Goal: Complete application form

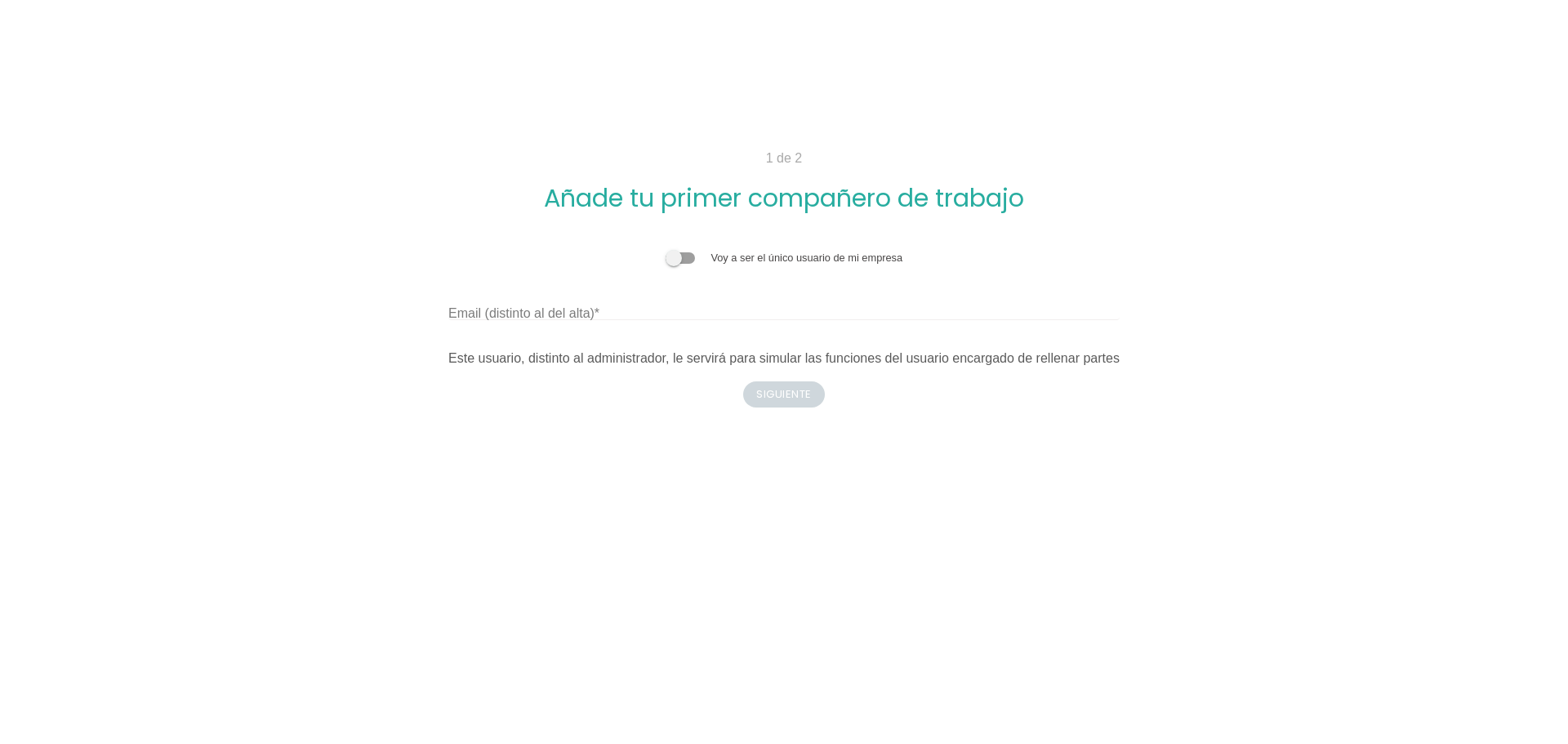
click at [676, 262] on span at bounding box center [679, 258] width 29 height 11
click at [665, 250] on input "checkbox" at bounding box center [665, 250] width 0 height 0
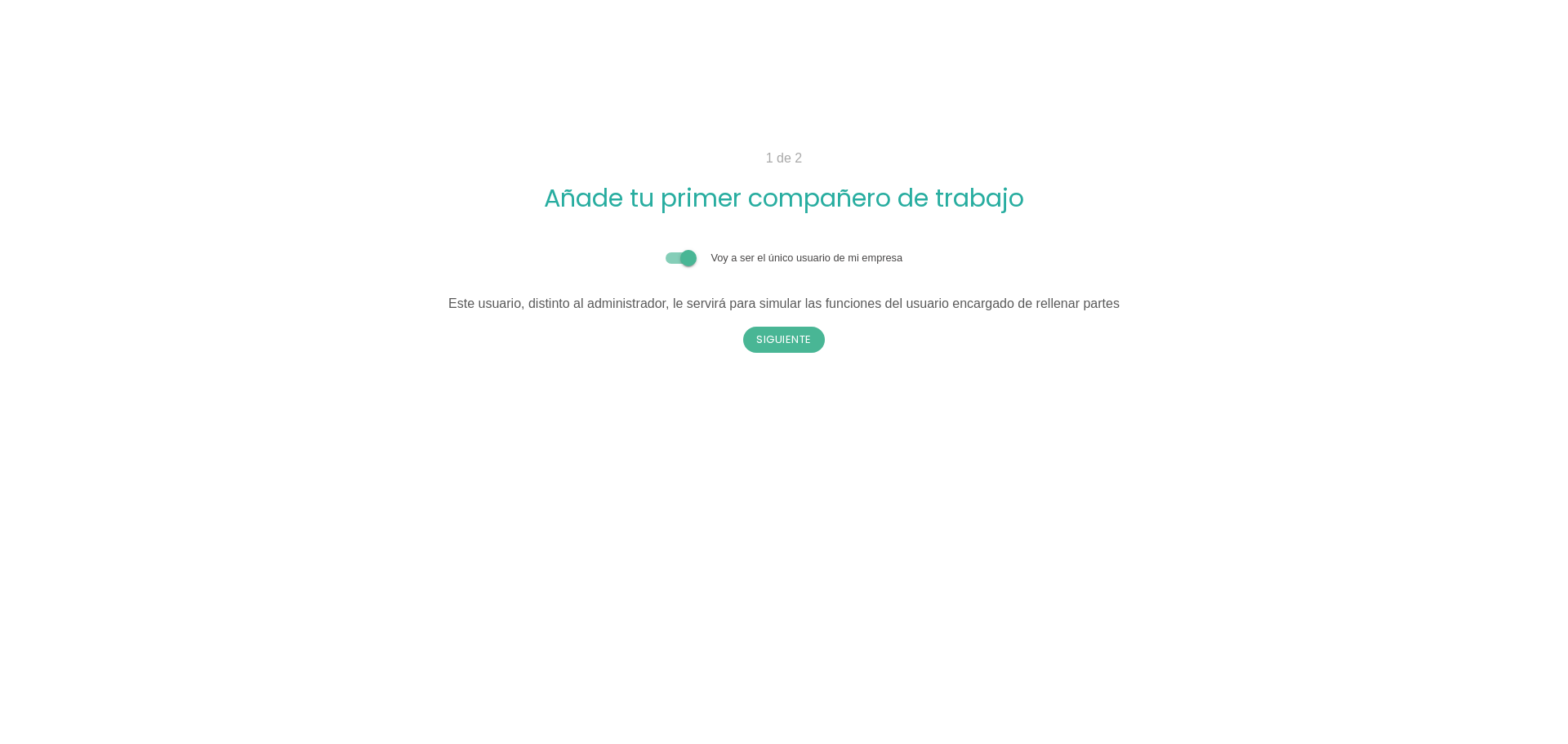
click at [682, 251] on div "Voy a ser el único usuario de mi empresa" at bounding box center [784, 258] width 671 height 16
click at [683, 255] on span at bounding box center [679, 258] width 29 height 11
click at [665, 250] on input "checkbox" at bounding box center [665, 250] width 0 height 0
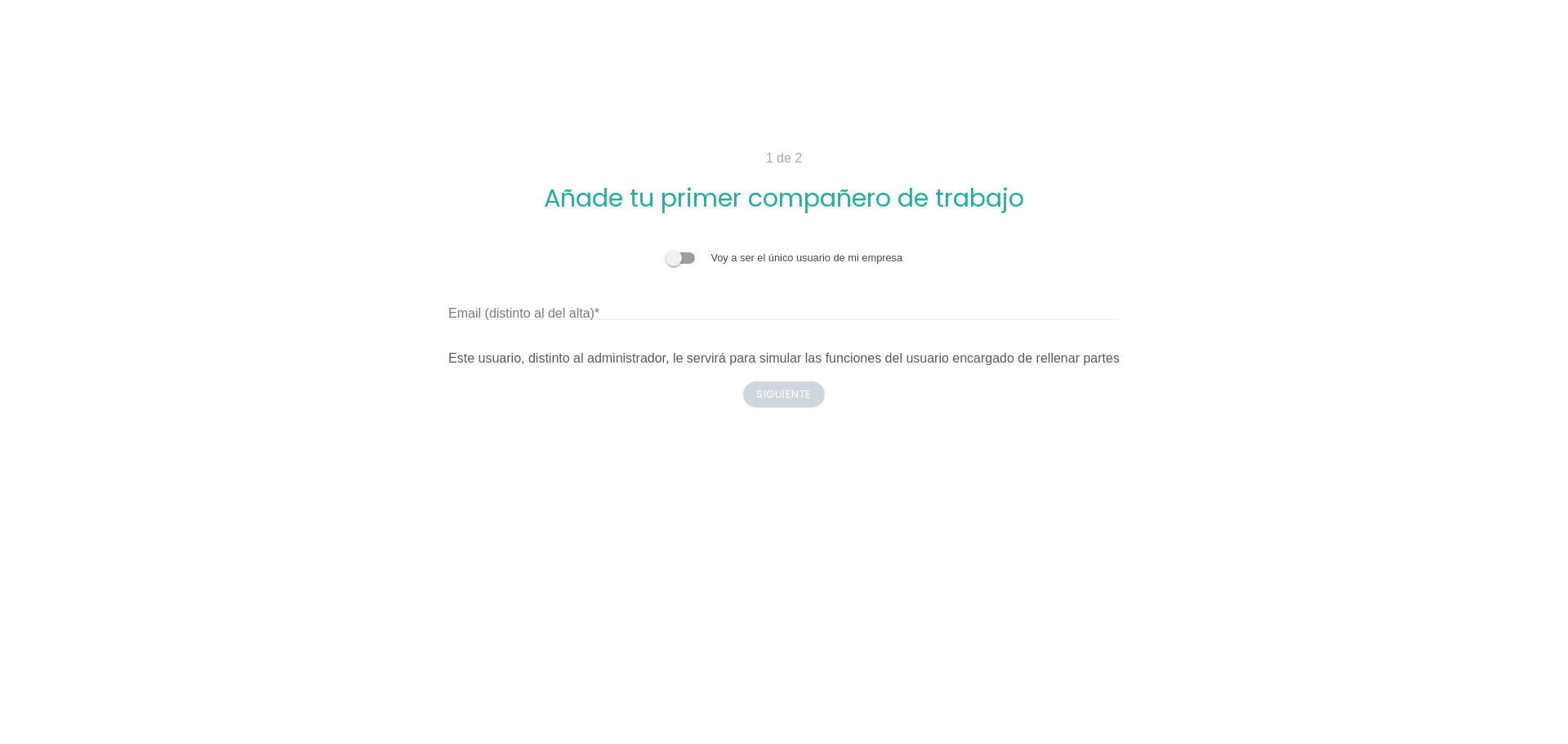
click at [597, 308] on label "Email (distinto al del alta)" at bounding box center [523, 313] width 151 height 20
click at [597, 308] on input "Email (distinto al del alta)" at bounding box center [784, 307] width 671 height 26
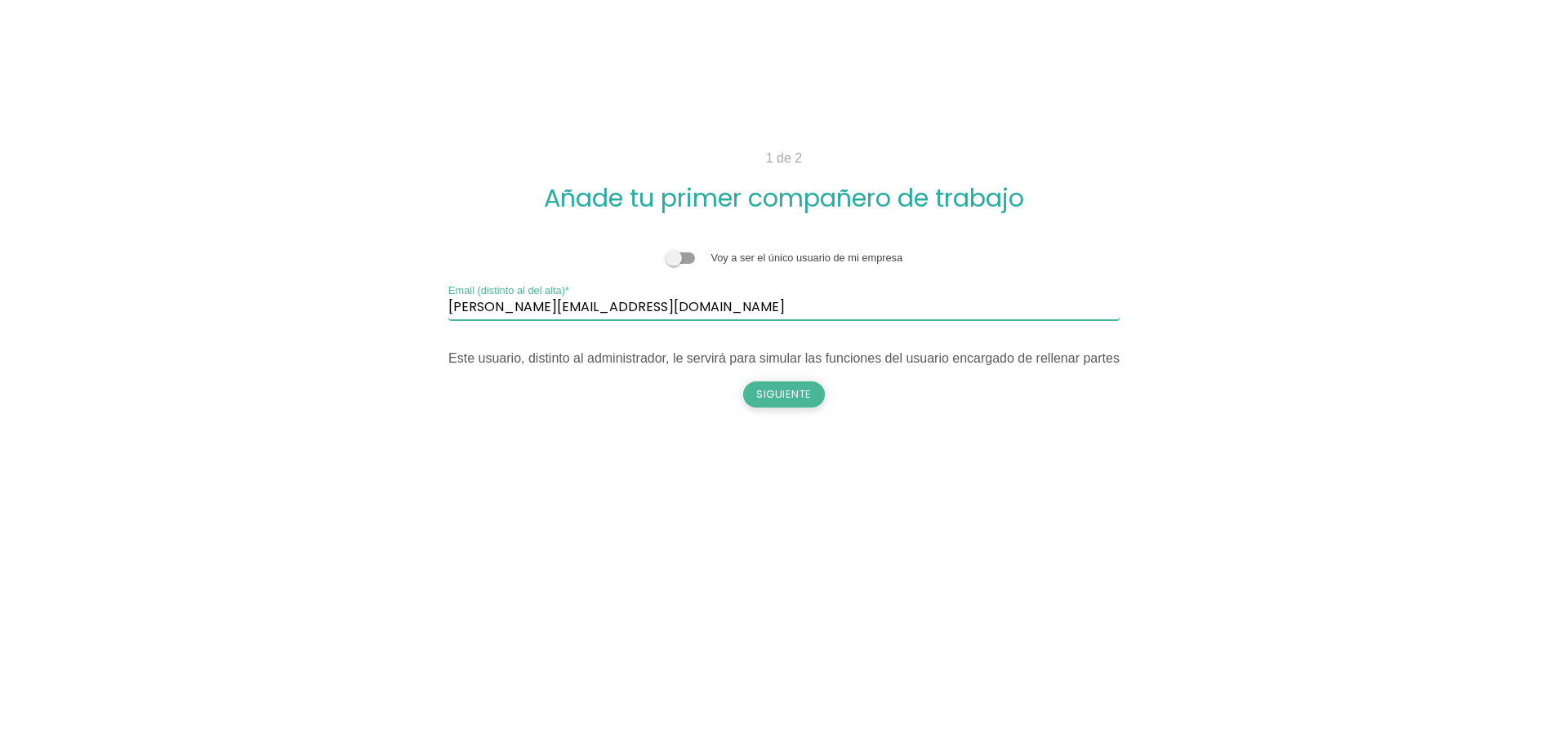
type input "enrique@myerenova.com"
click at [777, 391] on button "Siguiente" at bounding box center [784, 394] width 82 height 26
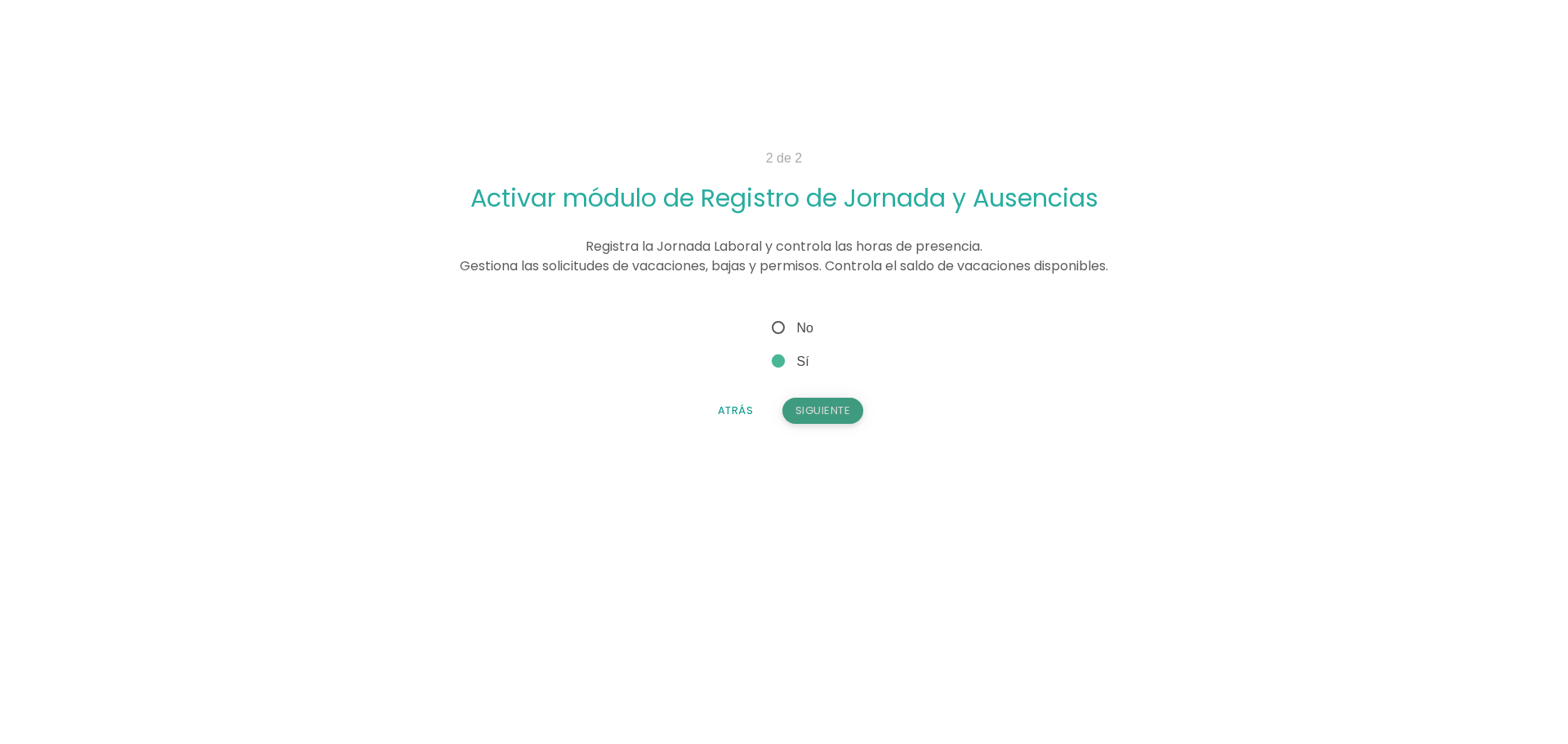
click at [827, 409] on button "Siguiente" at bounding box center [823, 410] width 82 height 26
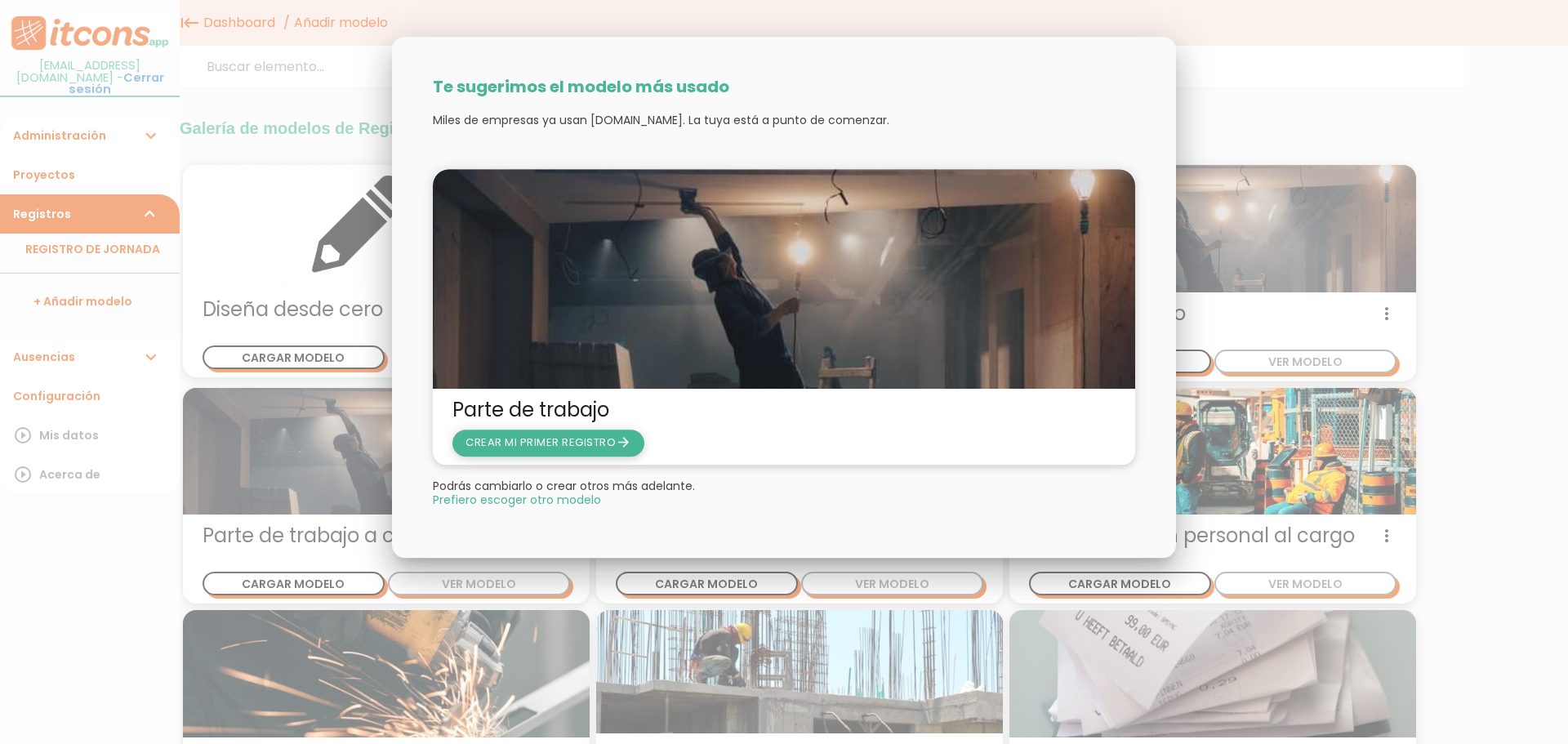
click at [547, 439] on span "CREAR MI PRIMER REGISTRO arrow_forward" at bounding box center [548, 442] width 166 height 16
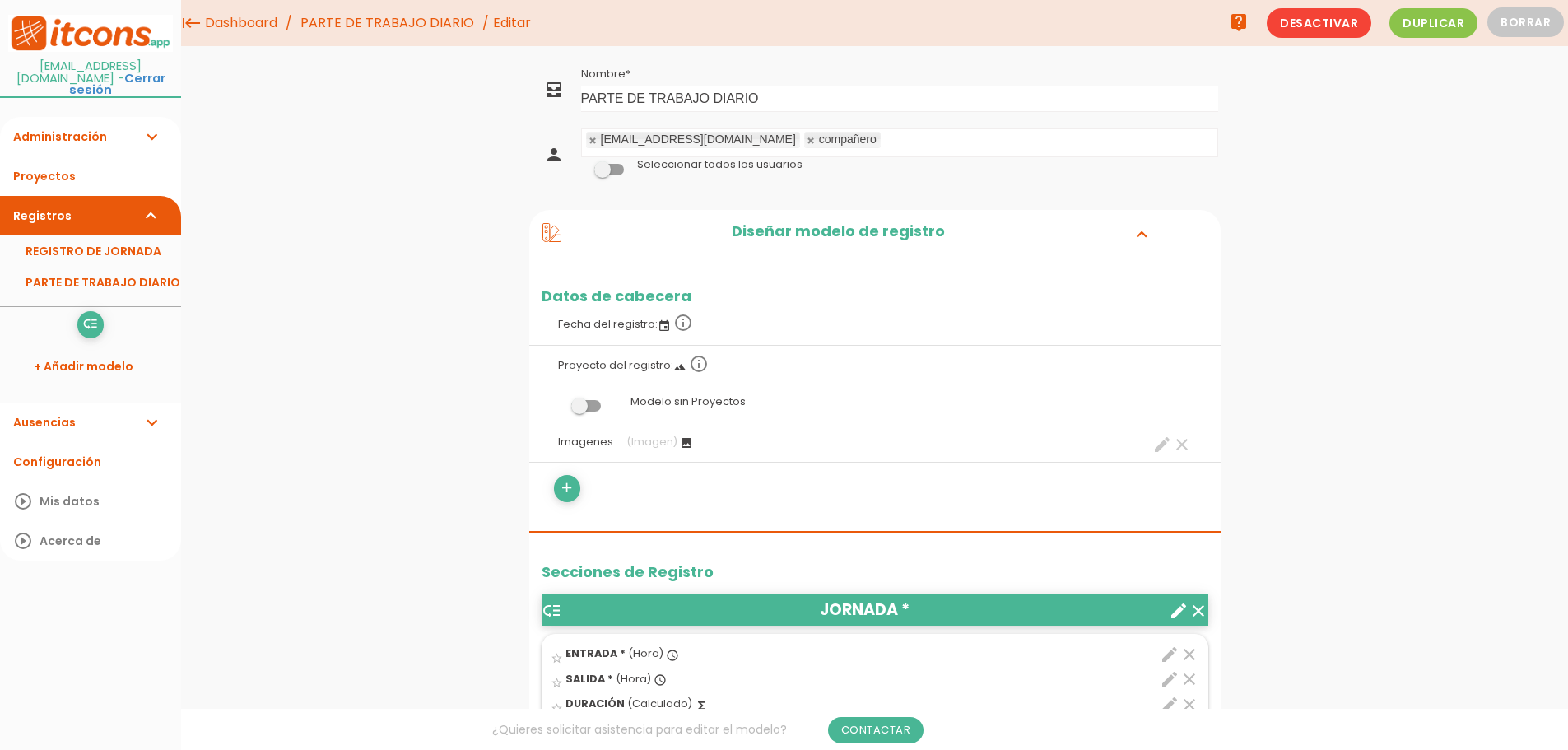
click at [609, 173] on span at bounding box center [608, 169] width 29 height 11
click at [581, 164] on input "checkbox" at bounding box center [581, 164] width 0 height 0
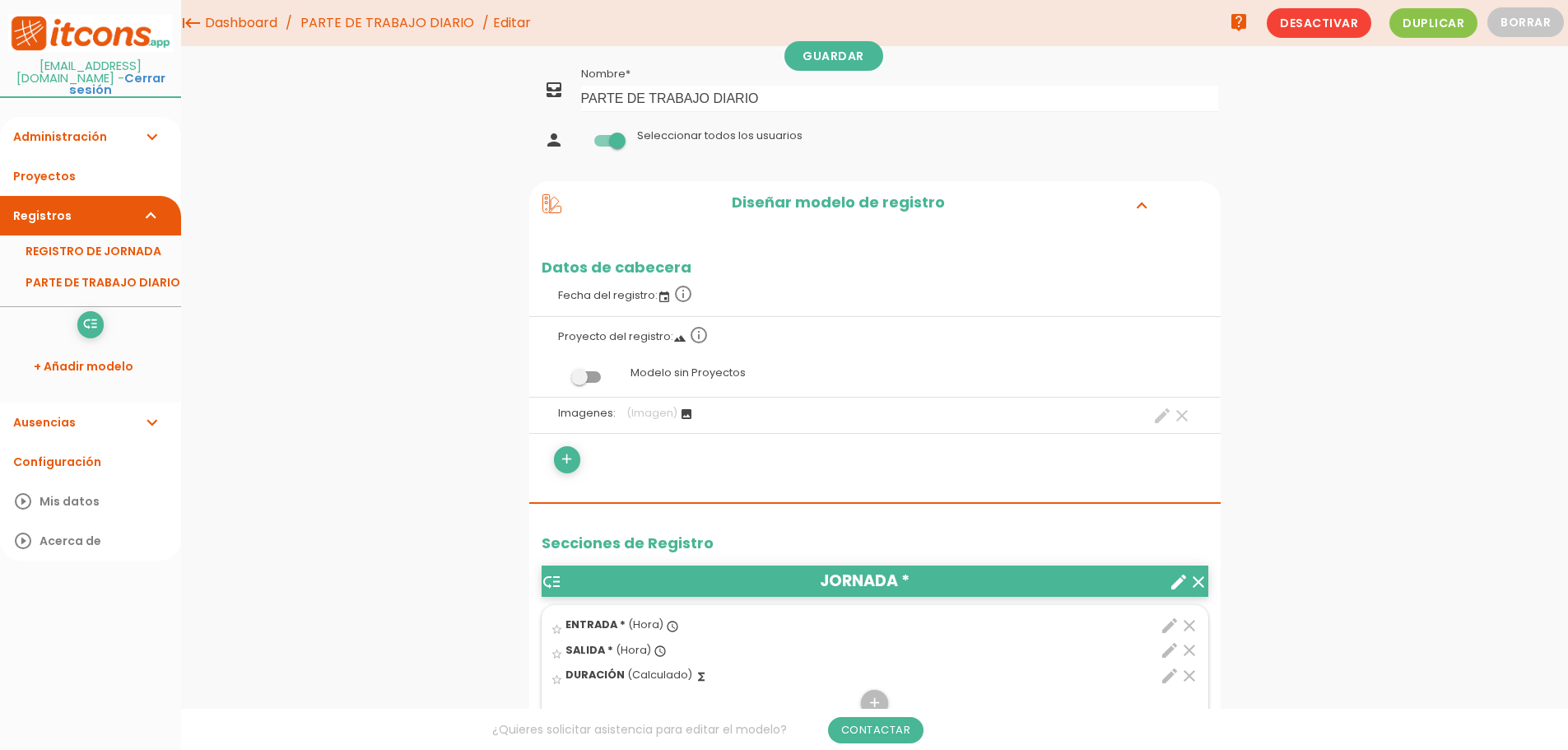
click at [591, 370] on label at bounding box center [586, 377] width 89 height 31
click at [558, 373] on input "checkbox" at bounding box center [558, 373] width 0 height 0
click at [591, 371] on span at bounding box center [586, 377] width 29 height 11
click at [558, 373] on input "checkbox" at bounding box center [558, 373] width 0 height 0
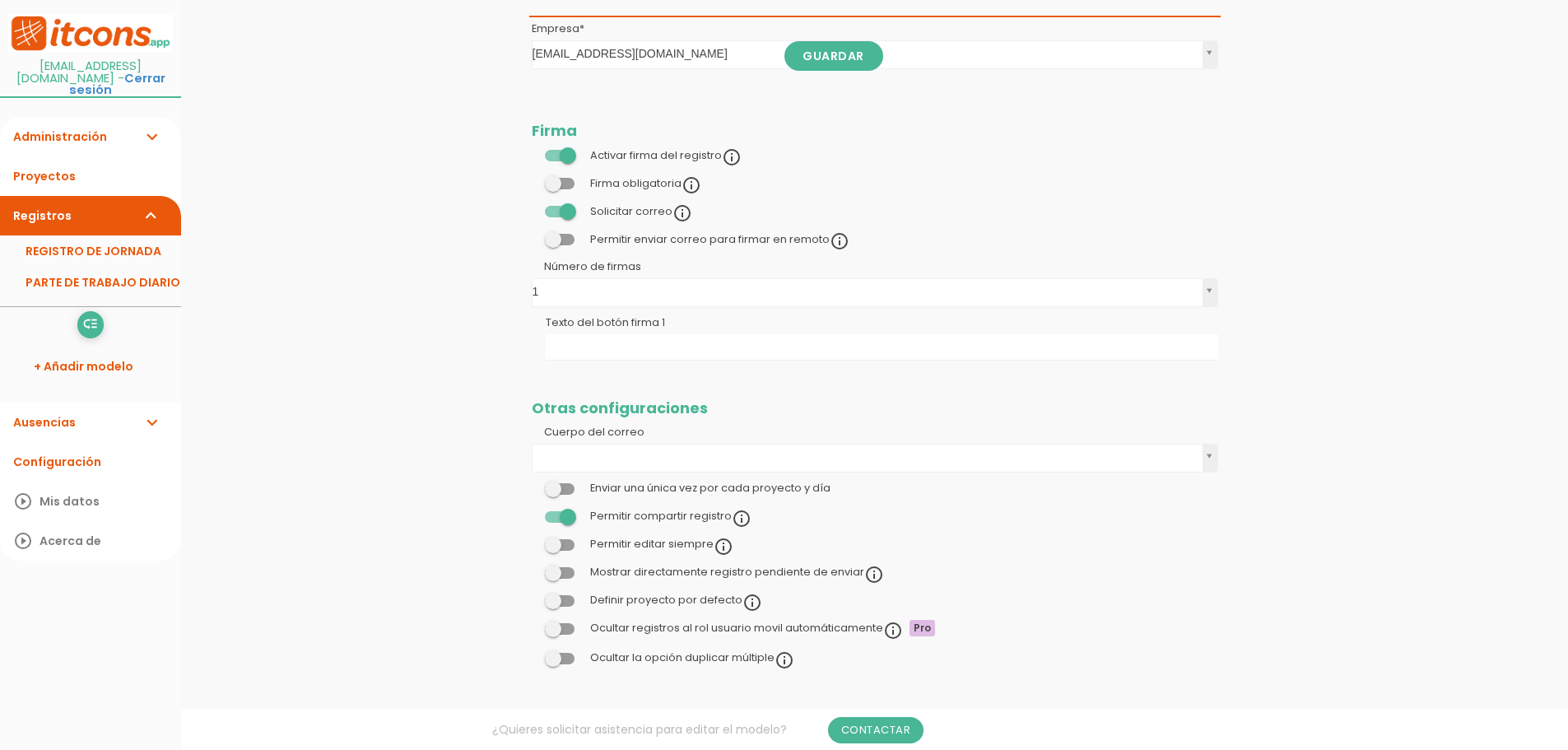
scroll to position [1510, 0]
